Goal: Transaction & Acquisition: Obtain resource

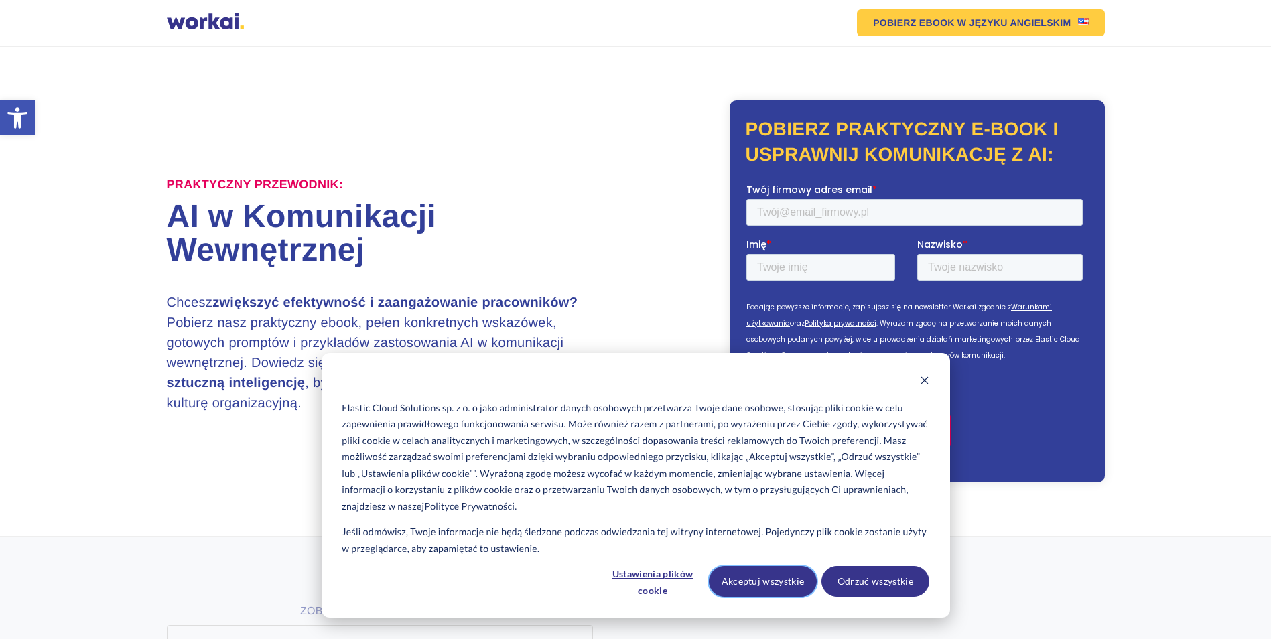
click at [779, 574] on button "Akceptuj wszystkie" at bounding box center [763, 581] width 108 height 31
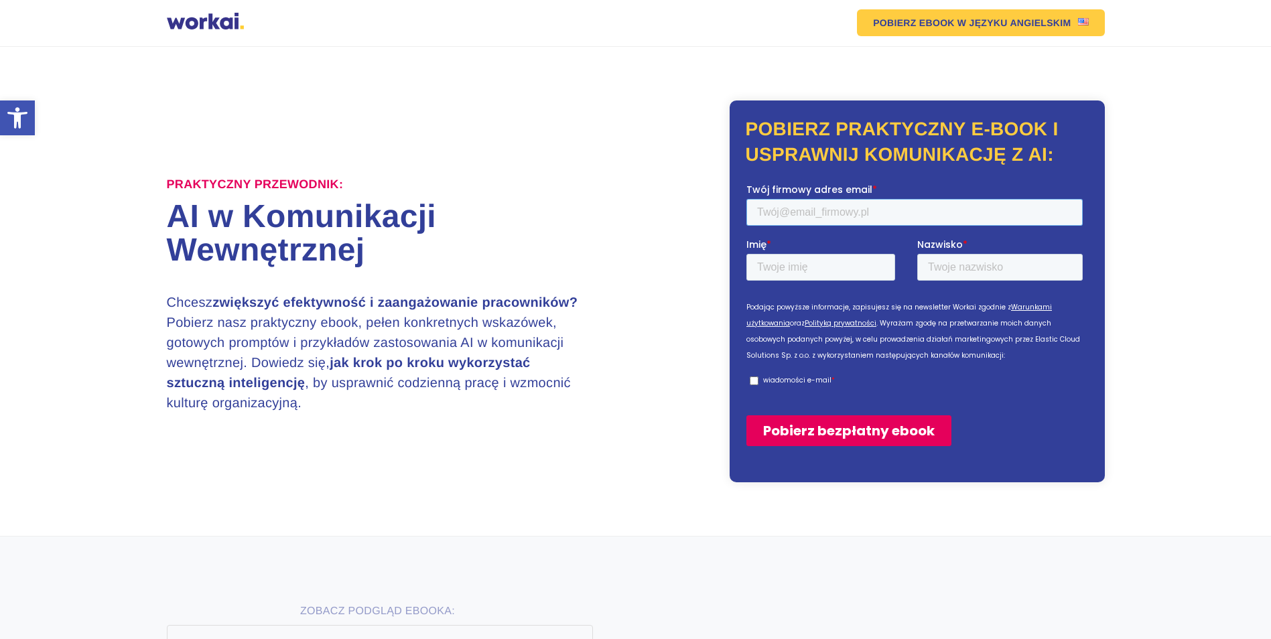
click at [826, 212] on input "Twój firmowy adres email *" at bounding box center [914, 211] width 336 height 27
type input "[EMAIL_ADDRESS][DOMAIN_NAME]"
click at [787, 255] on input "Imię *" at bounding box center [820, 266] width 149 height 27
type input "[PERSON_NAME]"
click at [1023, 269] on input "Nazwisko *" at bounding box center [1000, 266] width 166 height 27
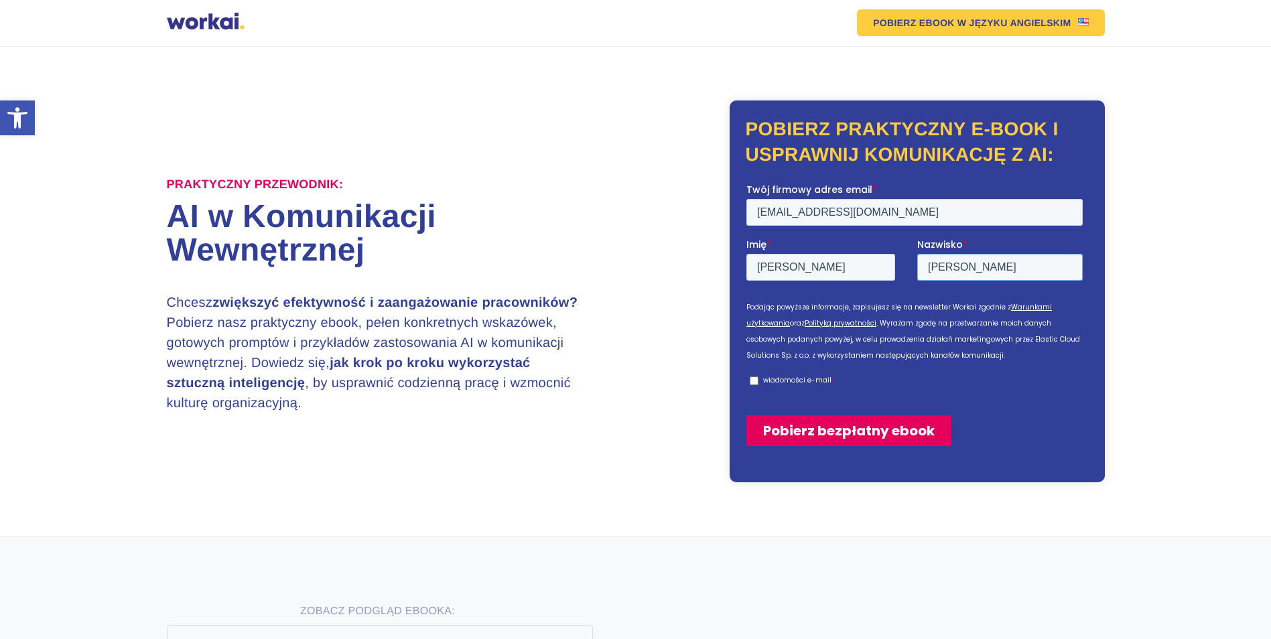
type input "[PERSON_NAME]"
click at [775, 378] on p "wiadomości e-mail" at bounding box center [797, 380] width 68 height 10
click at [758, 378] on input "wiadomości e-mail *" at bounding box center [753, 380] width 9 height 9
checkbox input "true"
click at [861, 437] on input "Pobierz bezpłatny ebook" at bounding box center [848, 430] width 205 height 31
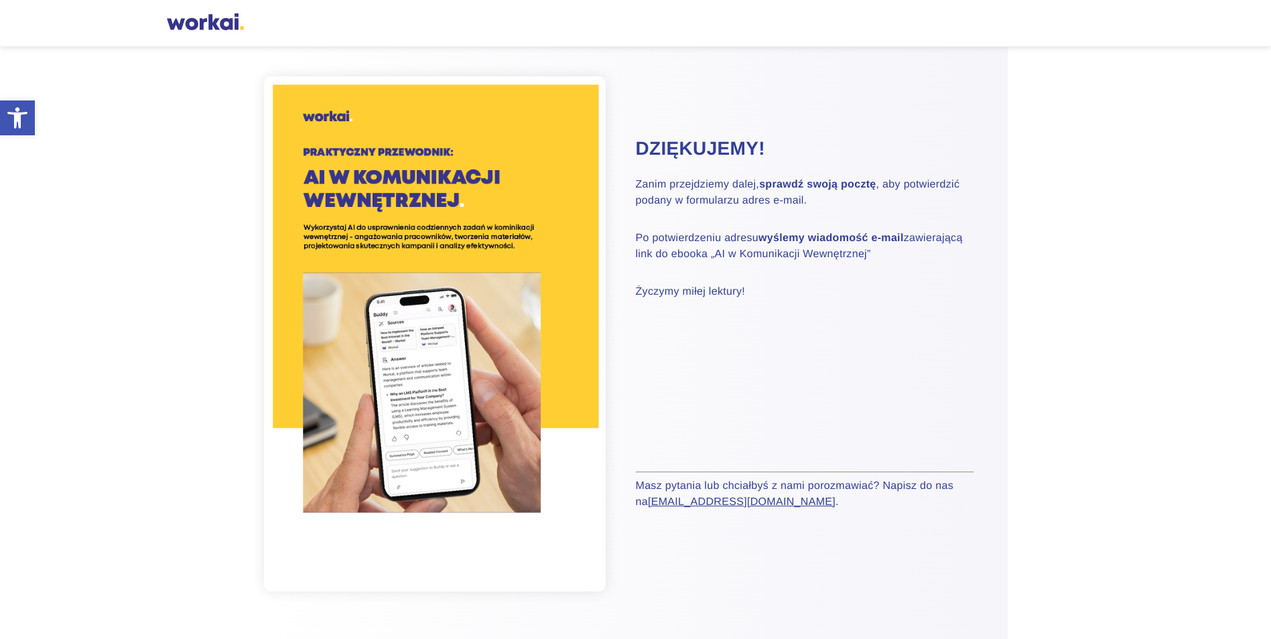
scroll to position [67, 0]
